Goal: Task Accomplishment & Management: Complete application form

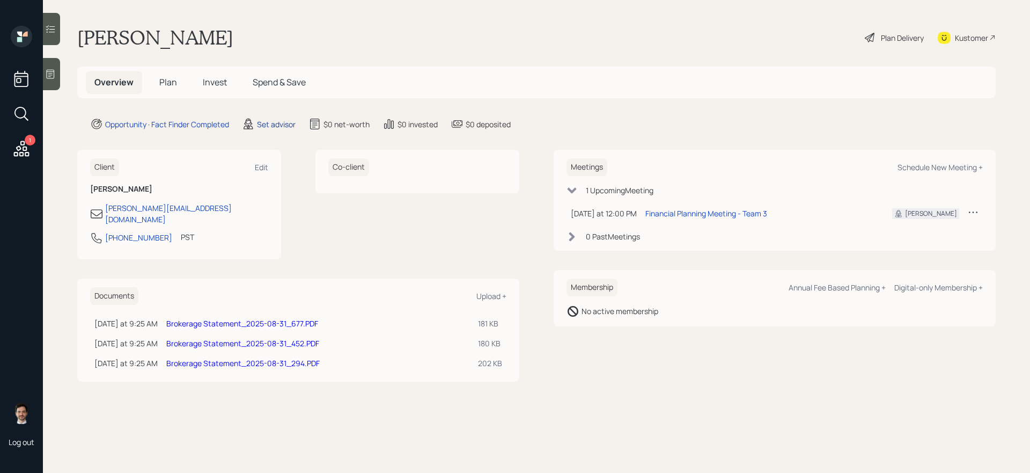
click at [277, 124] on div "Set advisor" at bounding box center [276, 124] width 39 height 11
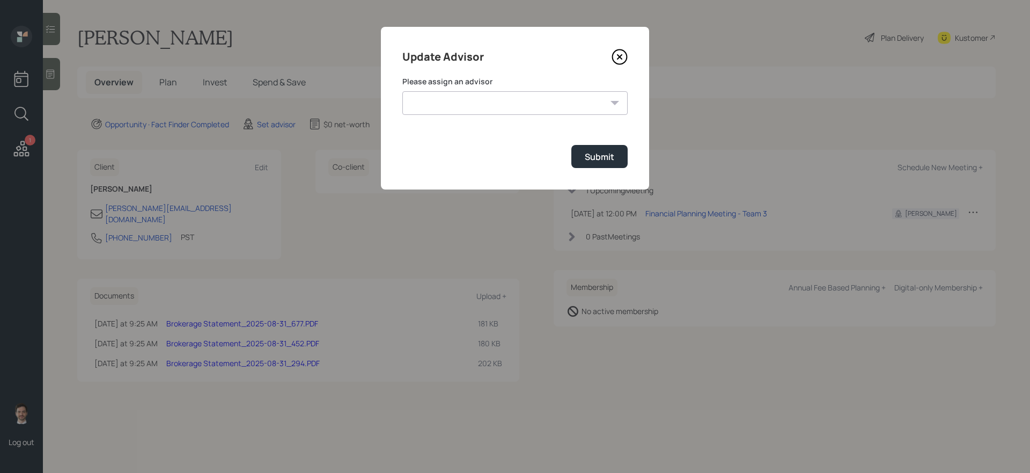
click at [470, 106] on select "Jonah Coleman Tyler End James DiStasi Treva Nostdahl Eric Schwartz Aleksandra S…" at bounding box center [514, 103] width 225 height 24
select select "ef6b64e1-8f62-4a74-b865-a7df4b35b836"
click at [402, 91] on select "Jonah Coleman Tyler End James DiStasi Treva Nostdahl Eric Schwartz Aleksandra S…" at bounding box center [514, 103] width 225 height 24
click at [600, 161] on div "Submit" at bounding box center [600, 157] width 30 height 12
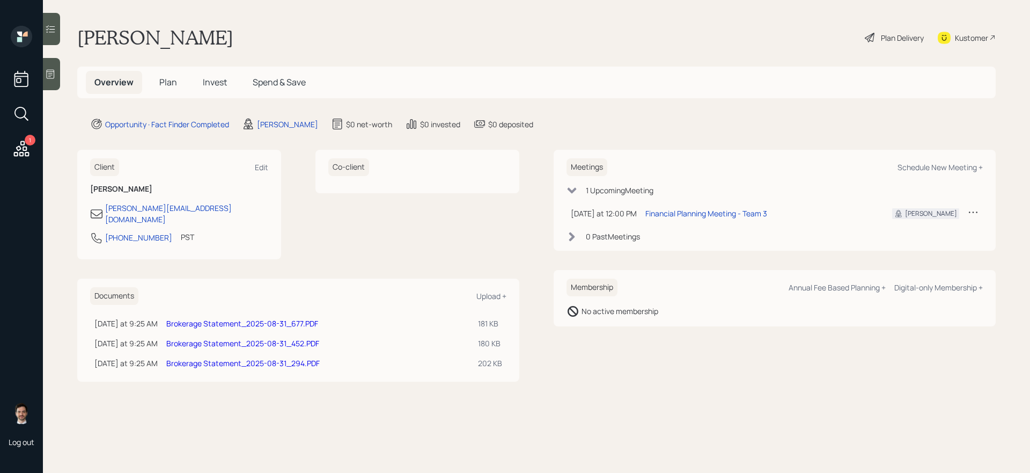
click at [295, 318] on link "Brokerage Statement_2025-08-31_677.PDF" at bounding box center [242, 323] width 152 height 10
click at [284, 318] on link "Brokerage Statement_2025-08-31_677.PDF" at bounding box center [242, 323] width 152 height 10
click at [266, 338] on link "Brokerage Statement_2025-08-31_452.PDF" at bounding box center [242, 343] width 153 height 10
click at [230, 358] on link "Brokerage Statement_2025-08-31_294.PDF" at bounding box center [242, 363] width 153 height 10
click at [171, 82] on span "Plan" at bounding box center [168, 82] width 18 height 12
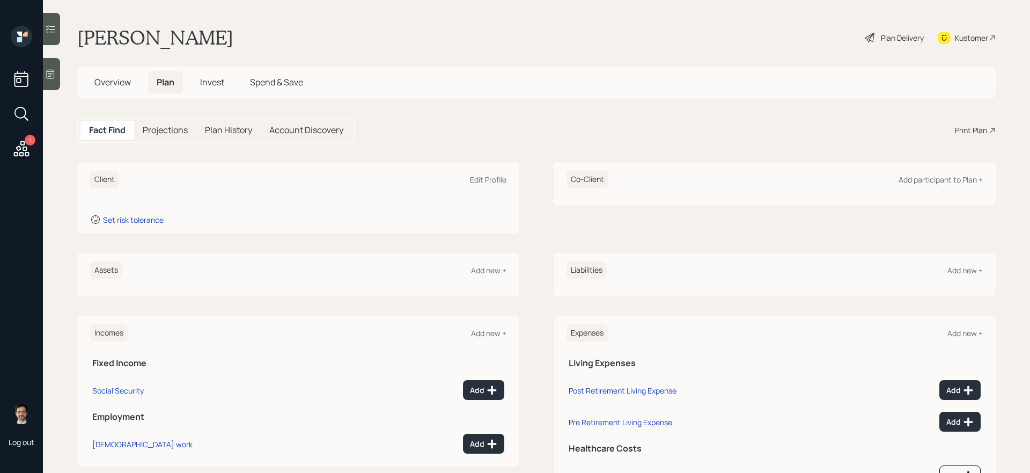
click at [484, 263] on div "Assets Add new +" at bounding box center [298, 270] width 416 height 18
click at [486, 268] on div "Add new +" at bounding box center [488, 270] width 35 height 10
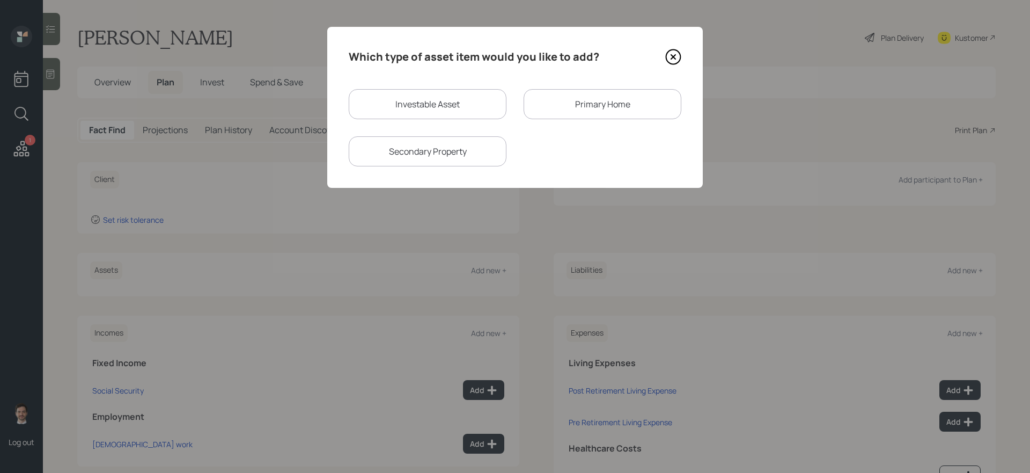
click at [436, 102] on div "Investable Asset" at bounding box center [428, 104] width 158 height 30
select select "taxable"
select select "balanced"
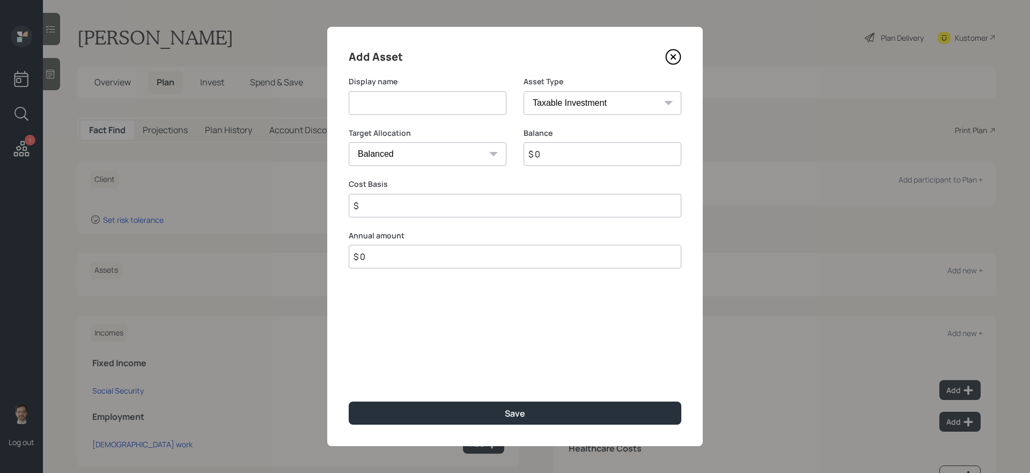
click at [428, 102] on input at bounding box center [428, 103] width 158 height 24
type input "S"
type input "IRA"
select select "ira"
type input "$"
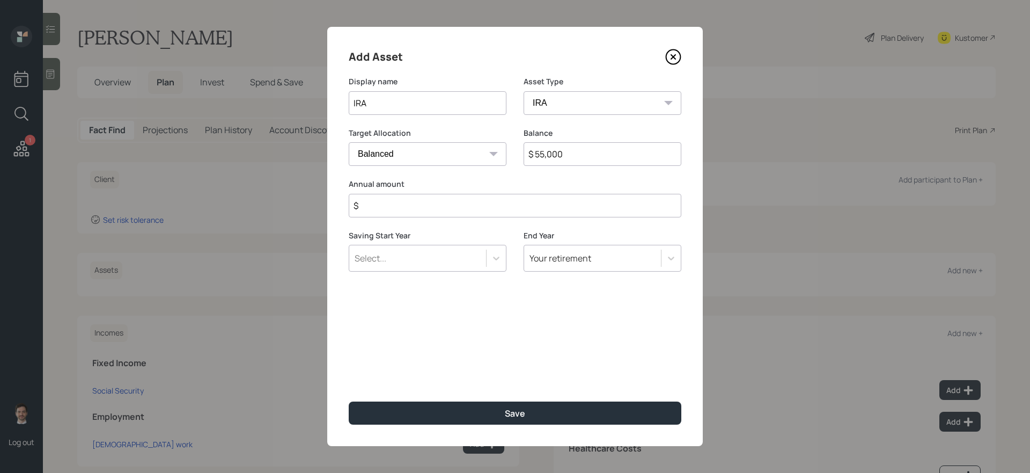
type input "$ 55,000"
type input "$ 0"
click at [349, 401] on button "Save" at bounding box center [515, 412] width 333 height 23
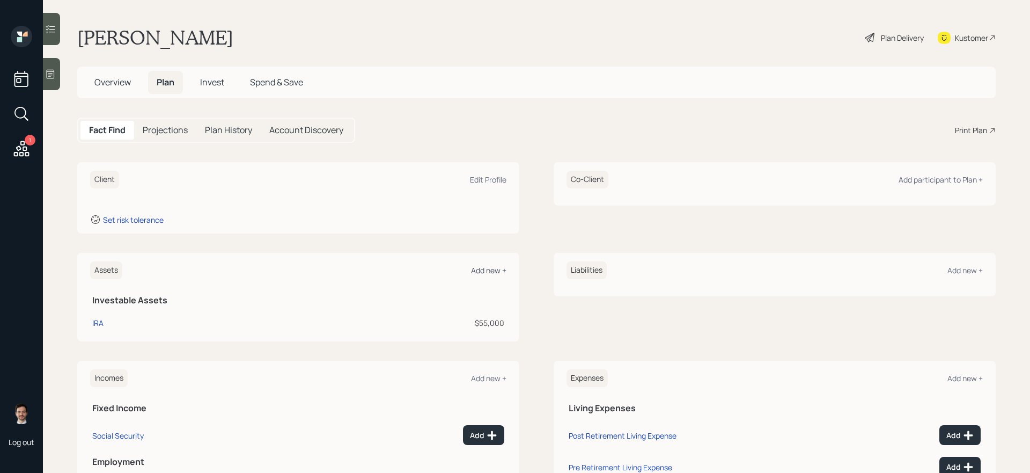
click at [484, 272] on div "Add new +" at bounding box center [488, 270] width 35 height 10
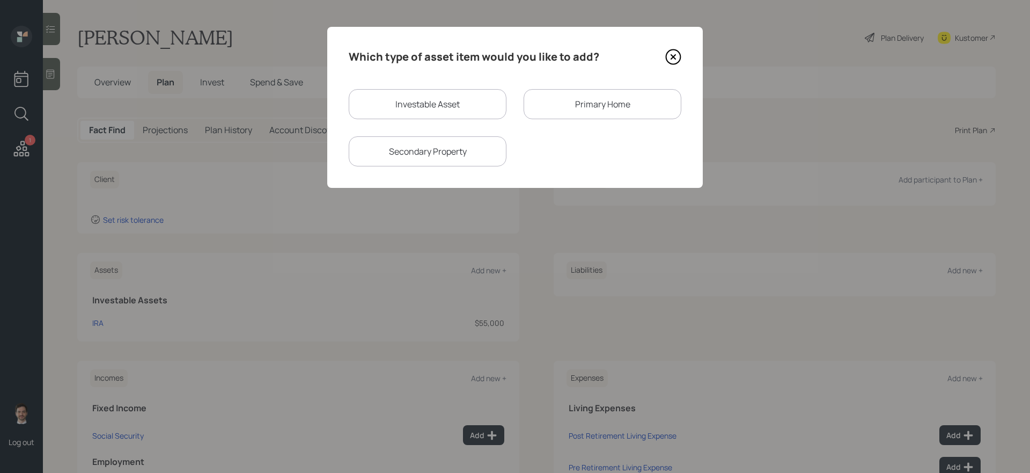
click at [438, 109] on div "Investable Asset" at bounding box center [428, 104] width 158 height 30
select select "taxable"
select select "balanced"
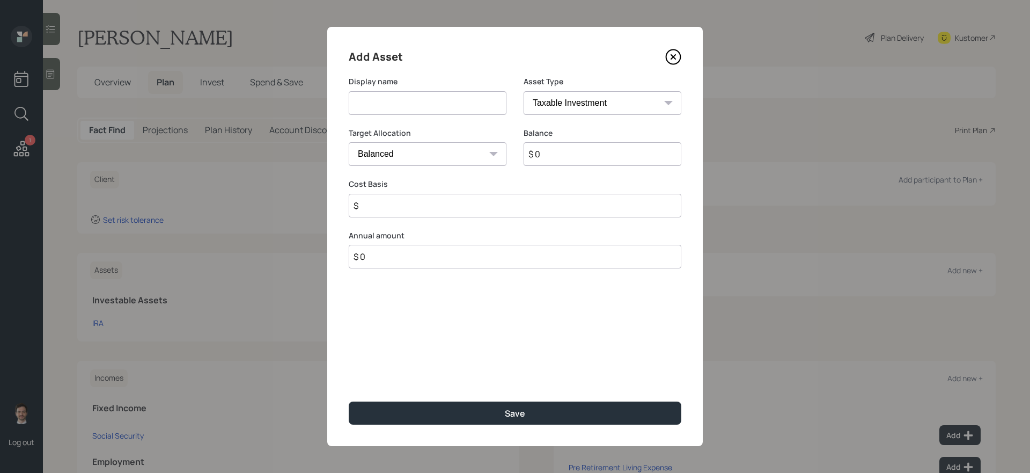
click at [429, 102] on input at bounding box center [428, 103] width 158 height 24
type input "T"
type input "TOD (CD maturing 10/14)"
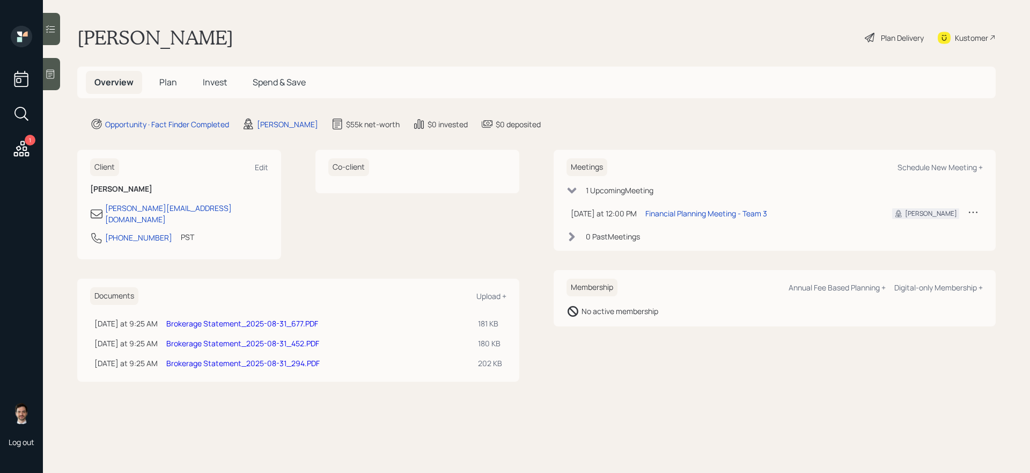
click at [166, 84] on span "Plan" at bounding box center [168, 82] width 18 height 12
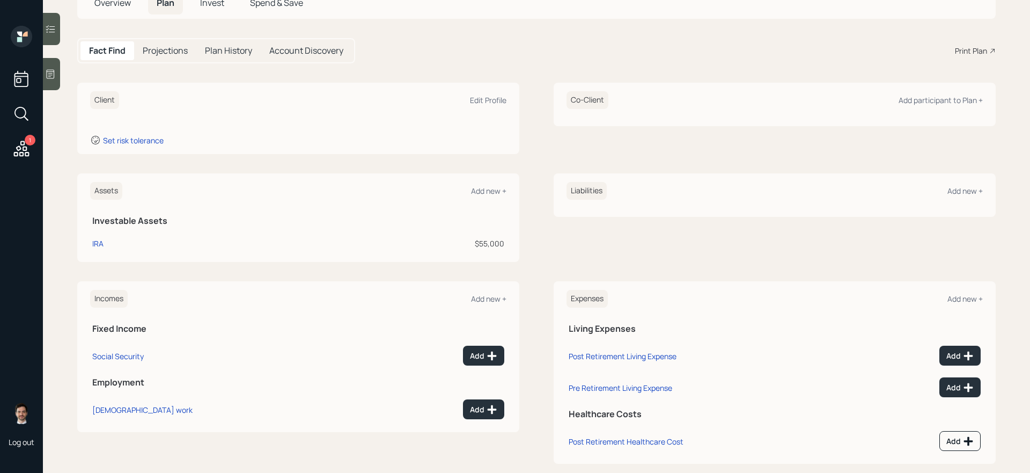
scroll to position [85, 0]
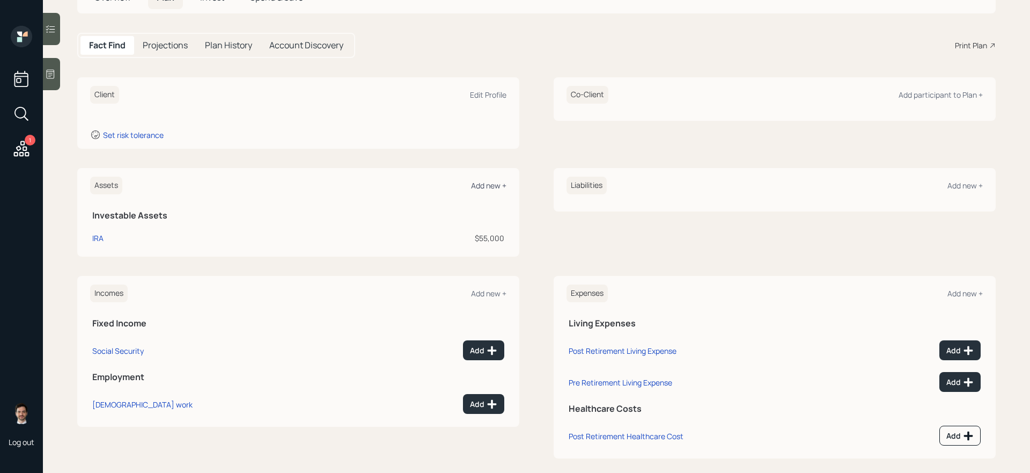
click at [490, 182] on div "Add new +" at bounding box center [488, 185] width 35 height 10
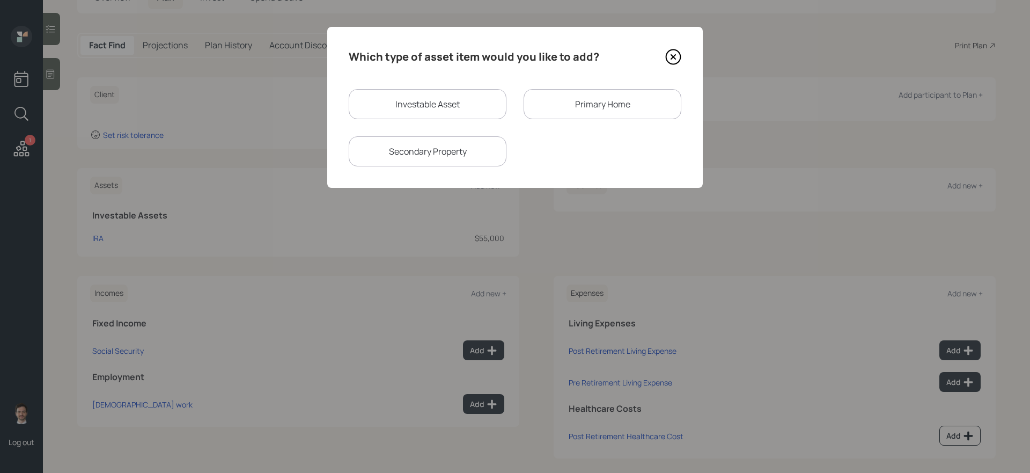
click at [440, 101] on div "Investable Asset" at bounding box center [428, 104] width 158 height 30
select select "taxable"
select select "balanced"
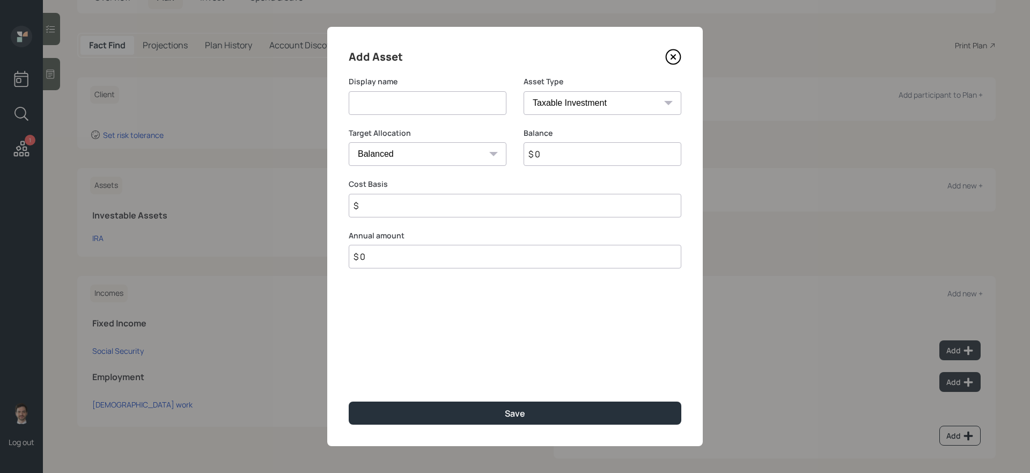
drag, startPoint x: 437, startPoint y: 101, endPoint x: 465, endPoint y: 71, distance: 41.0
click at [437, 101] on input at bounding box center [428, 103] width 158 height 24
click at [378, 102] on input "[PERSON_NAME] (CD maturing on 10/14)" at bounding box center [428, 103] width 158 height 24
type input "[PERSON_NAME] ($100k CD maturing on 10/14)"
click at [552, 155] on input "$ 0" at bounding box center [603, 154] width 158 height 24
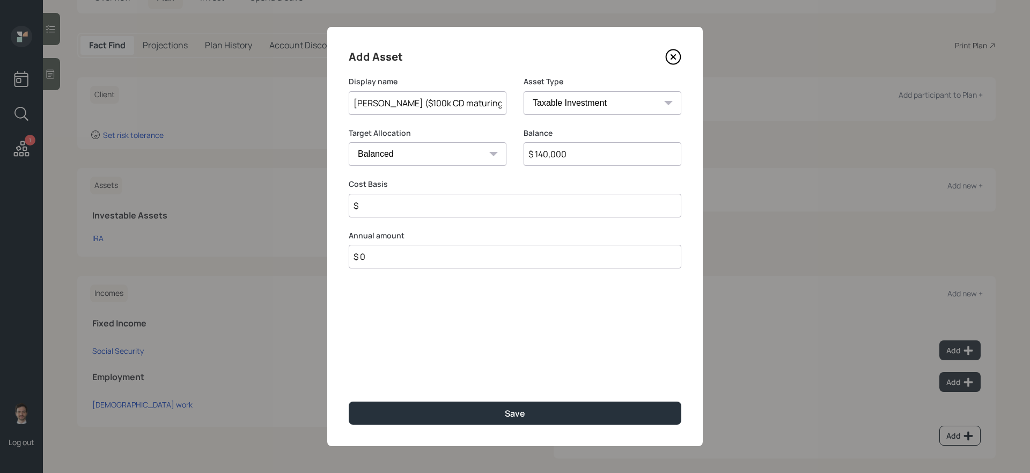
type input "$ 140,000"
select select "uninvested"
click at [349, 399] on button "Save" at bounding box center [515, 412] width 333 height 23
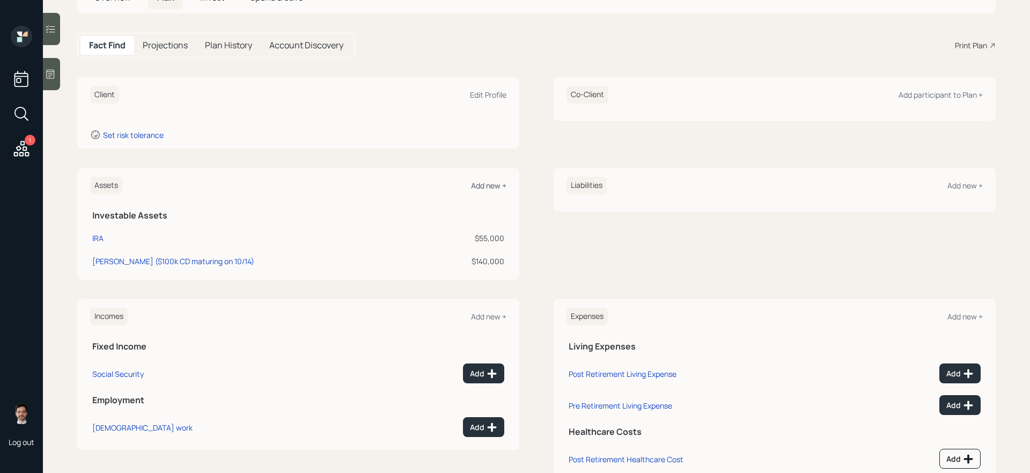
click at [487, 187] on div "Add new +" at bounding box center [488, 185] width 35 height 10
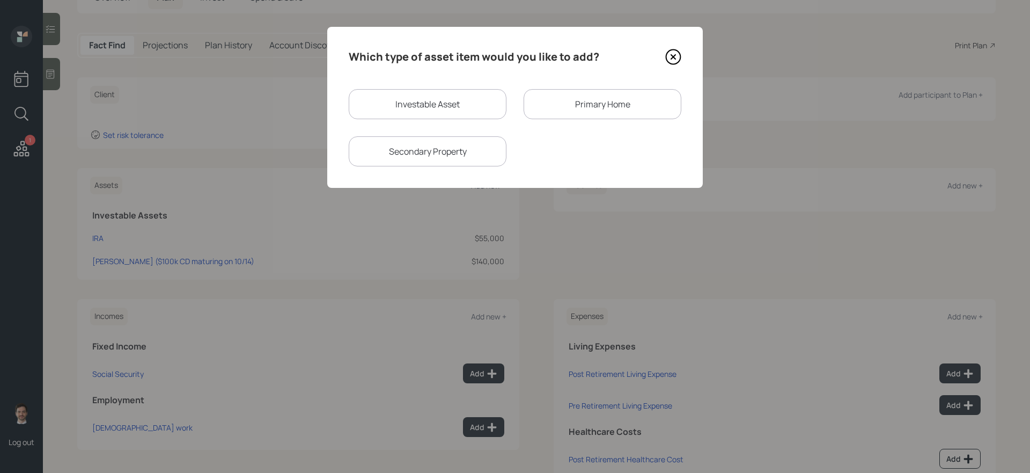
click at [434, 120] on div "Investable Asset Primary Home Secondary Property" at bounding box center [515, 127] width 333 height 77
click at [425, 101] on div "Investable Asset" at bounding box center [428, 104] width 158 height 30
select select "taxable"
select select "balanced"
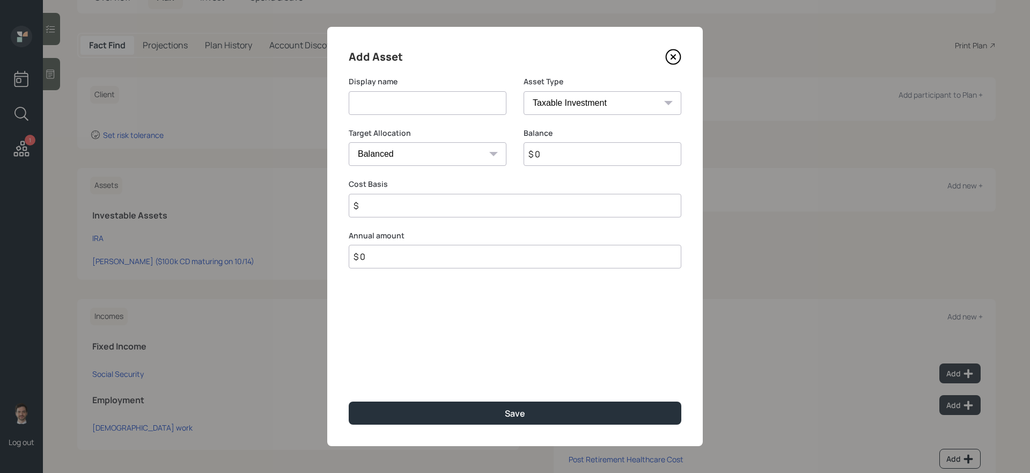
click at [419, 105] on input at bounding box center [428, 103] width 158 height 24
type input "IRA (CD maturing in [DATE]')"
click at [568, 152] on input "$ 0" at bounding box center [603, 154] width 158 height 24
select select "ira"
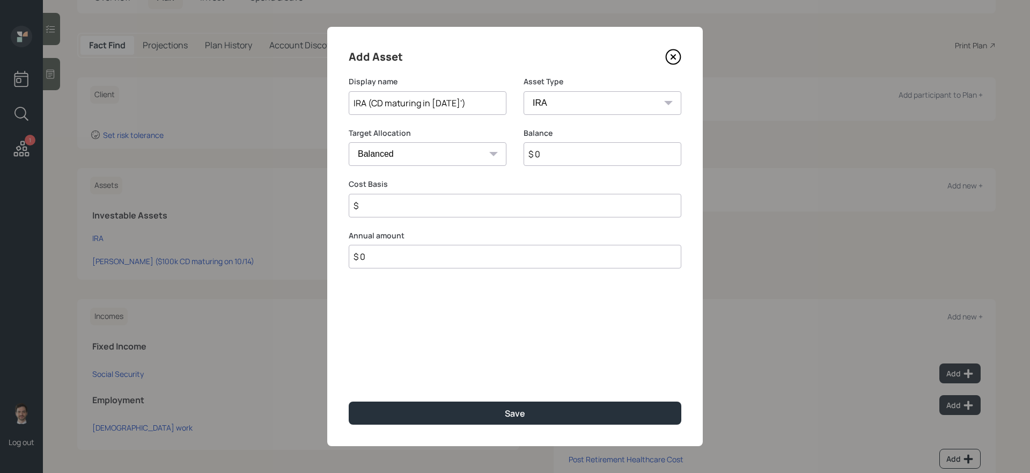
type input "$"
type input "$ 33,000"
type input "$ 0"
click at [349, 399] on button "Save" at bounding box center [515, 412] width 333 height 23
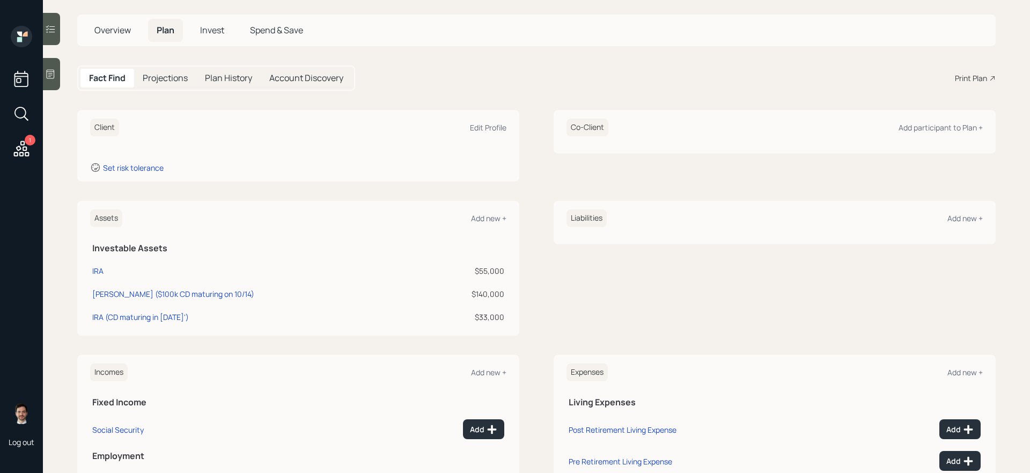
scroll to position [46, 0]
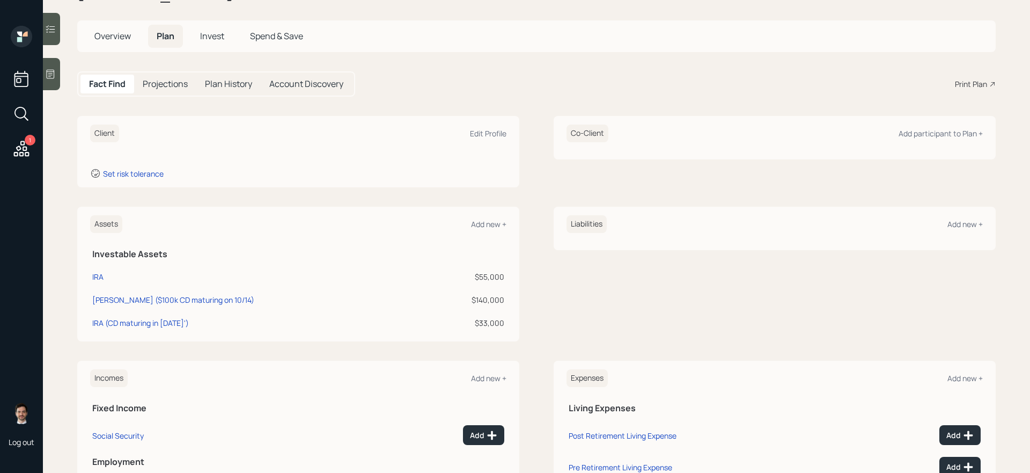
click at [526, 190] on div "Client Edit Profile Set risk tolerance Co-Client Add participant to Plan + Asse…" at bounding box center [536, 329] width 918 height 427
click at [488, 227] on div "Add new +" at bounding box center [488, 224] width 35 height 10
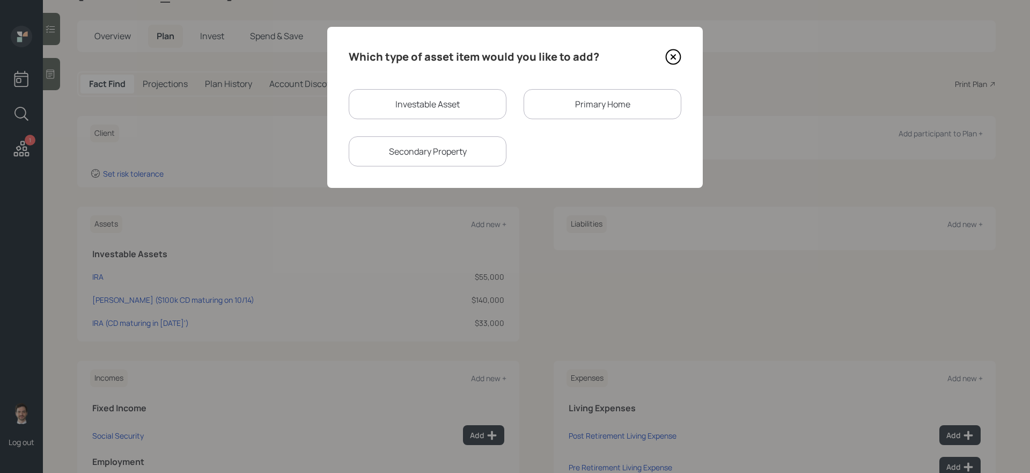
click at [580, 100] on div "Primary Home" at bounding box center [603, 104] width 158 height 30
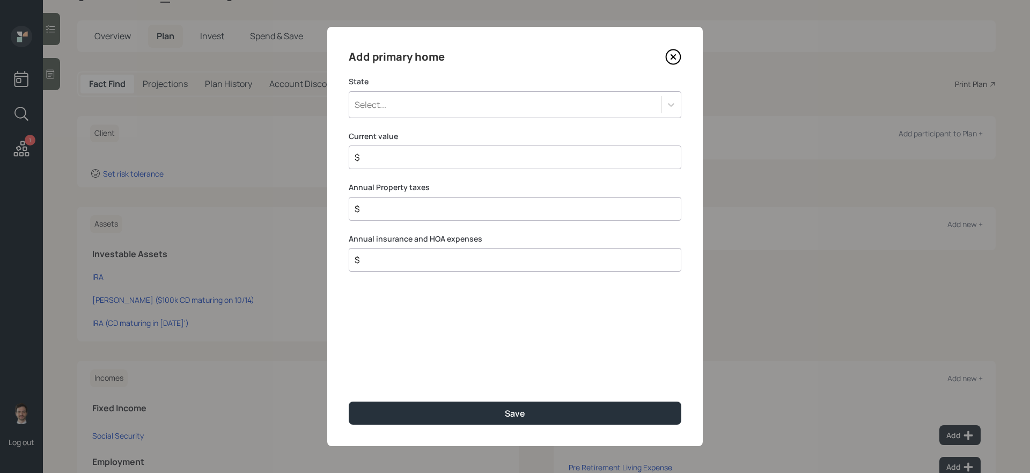
click at [444, 101] on div "Select..." at bounding box center [505, 104] width 312 height 18
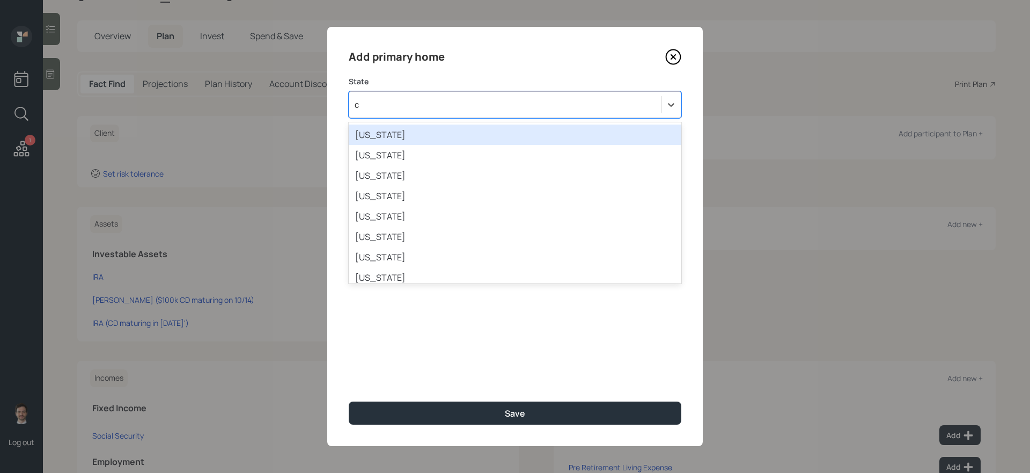
type input "ca"
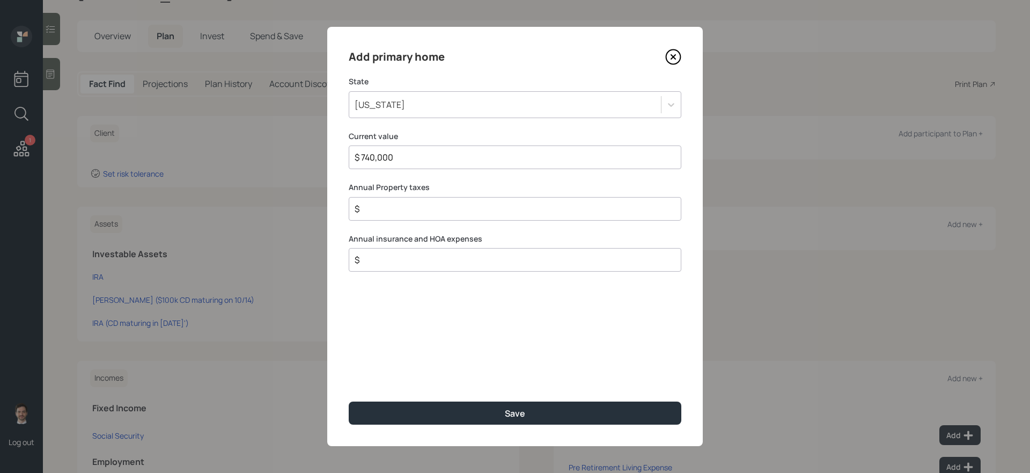
type input "$ 740,000"
click at [349, 399] on button "Save" at bounding box center [515, 412] width 333 height 23
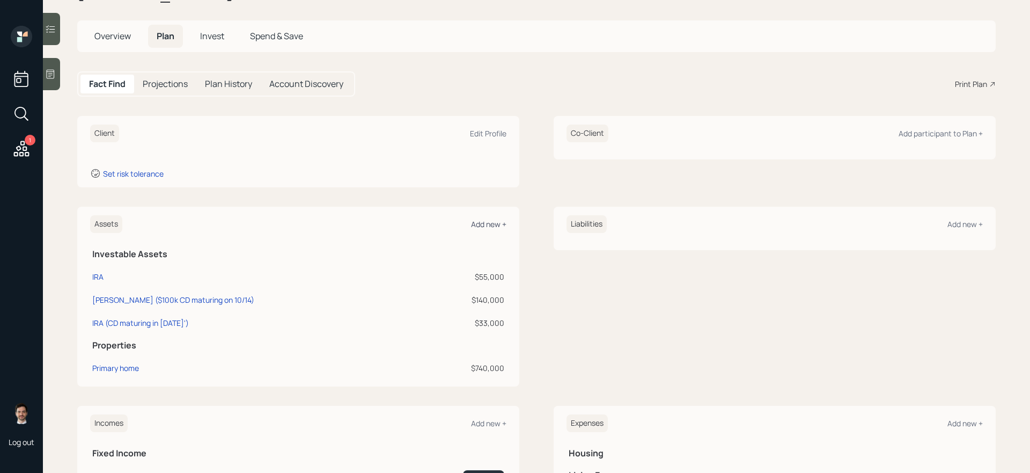
click at [486, 225] on div "Add new +" at bounding box center [488, 224] width 35 height 10
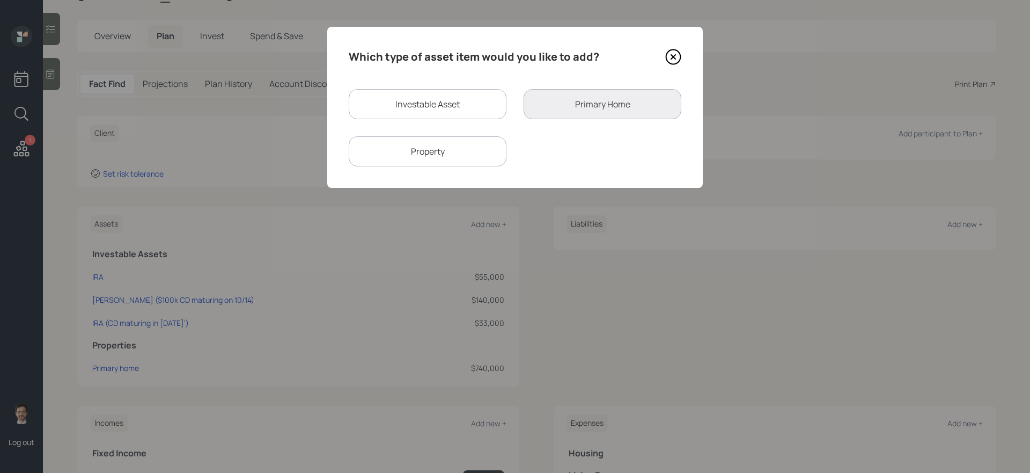
click at [458, 118] on div "Investable Asset" at bounding box center [428, 104] width 158 height 30
select select "taxable"
select select "balanced"
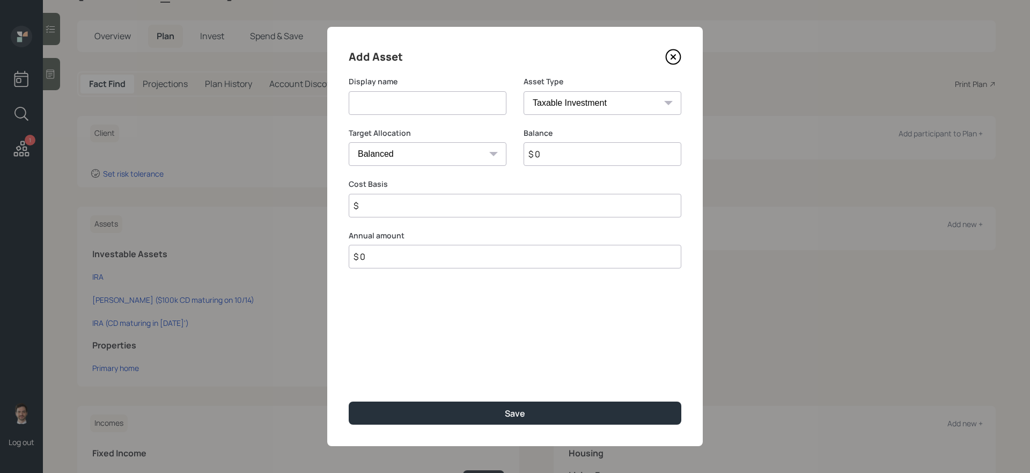
click at [427, 102] on input at bounding box center [428, 103] width 158 height 24
type input "Savings"
select select "emergency_fund"
type input "$ 50,000"
click at [349, 399] on button "Save" at bounding box center [515, 412] width 333 height 23
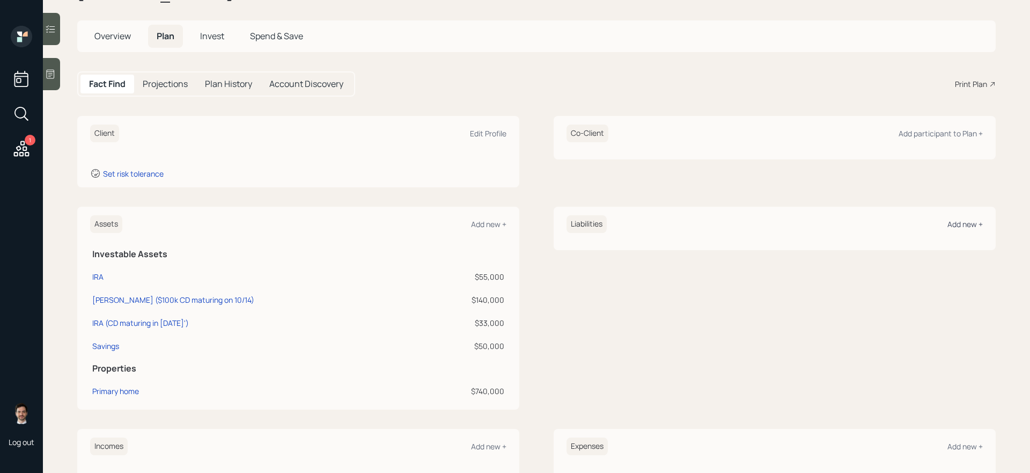
click at [788, 228] on div "Add new +" at bounding box center [964, 224] width 35 height 10
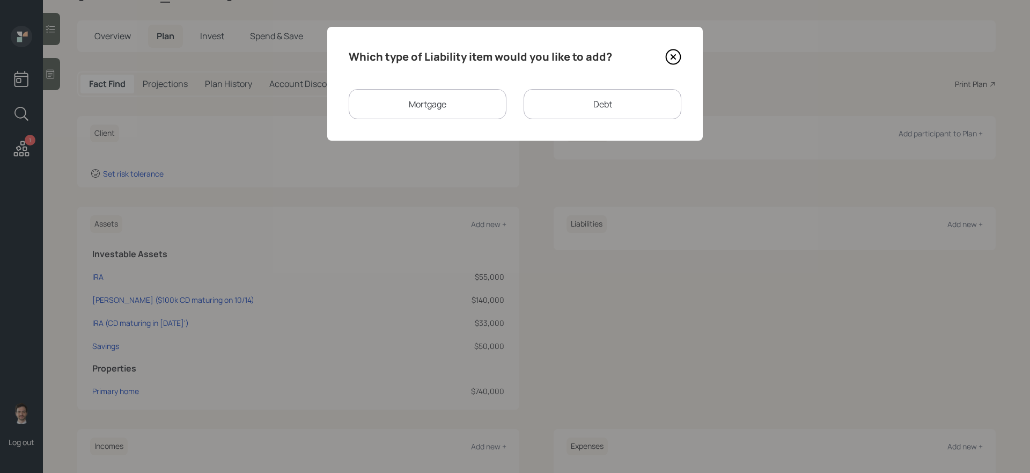
click at [567, 99] on div "Debt" at bounding box center [603, 104] width 158 height 30
select select "credit_card"
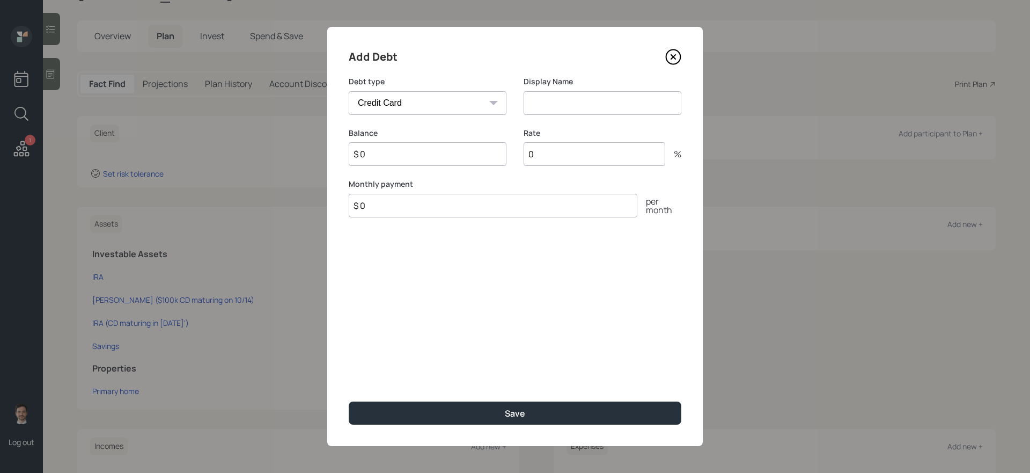
click at [672, 60] on icon at bounding box center [673, 57] width 16 height 16
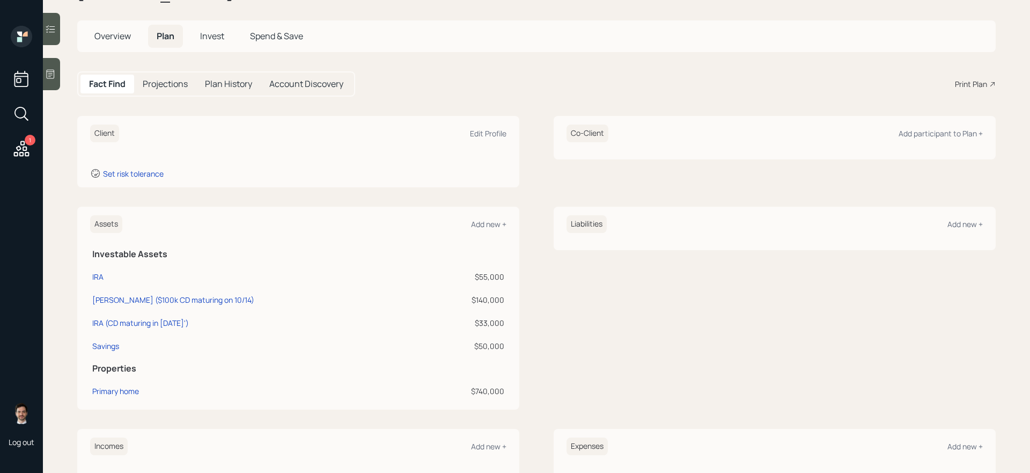
click at [788, 228] on div "Liabilities Add new +" at bounding box center [775, 224] width 416 height 18
click at [788, 226] on div "Add new +" at bounding box center [964, 224] width 35 height 10
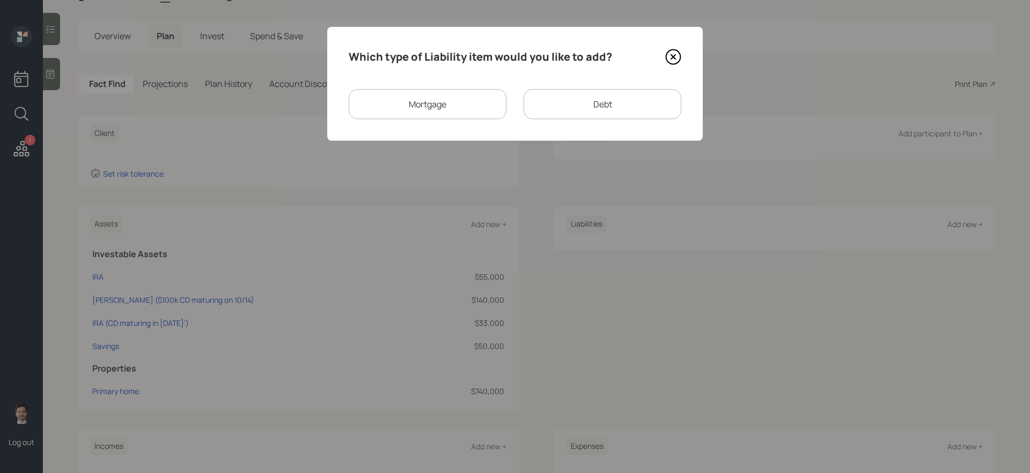
click at [421, 98] on div "Mortgage" at bounding box center [428, 104] width 158 height 30
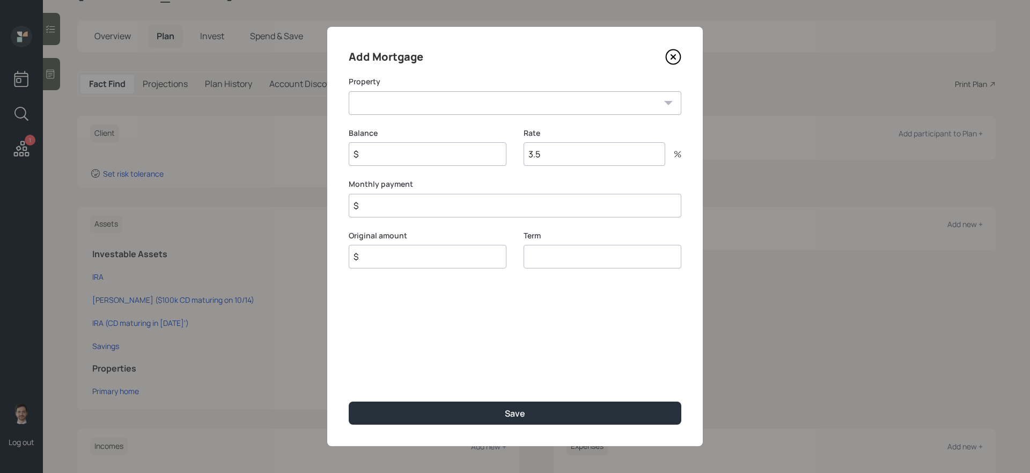
click at [437, 105] on select "CA Primary home" at bounding box center [515, 103] width 333 height 24
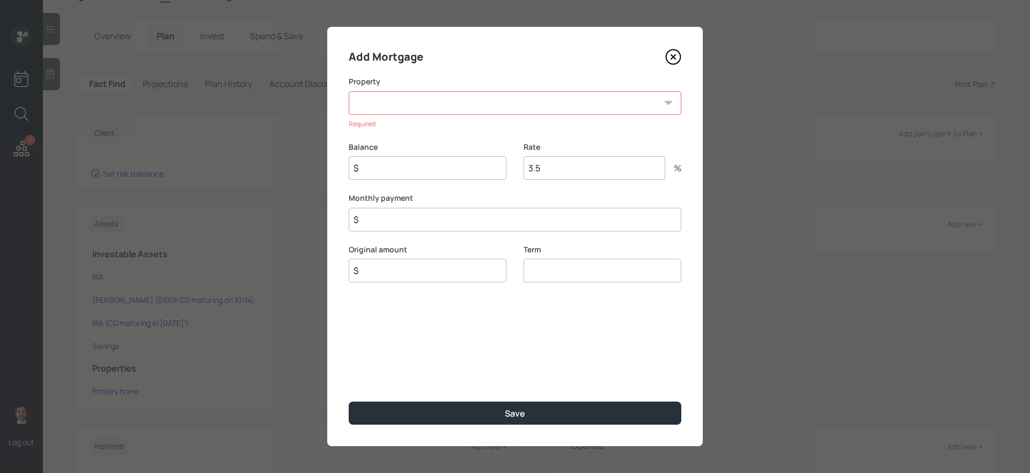
click at [496, 98] on select "CA Primary home" at bounding box center [515, 103] width 333 height 24
click at [675, 56] on icon at bounding box center [673, 57] width 16 height 16
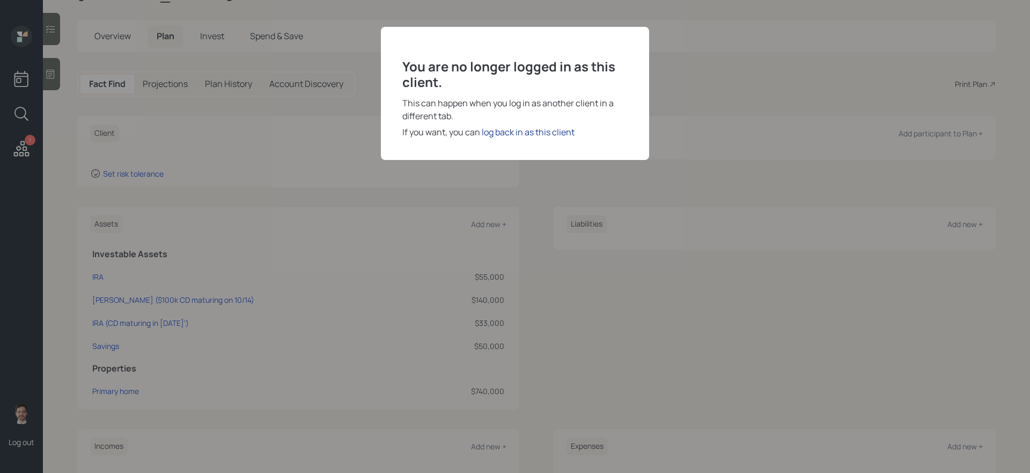
click at [486, 135] on div "log back in as this client" at bounding box center [528, 132] width 93 height 13
